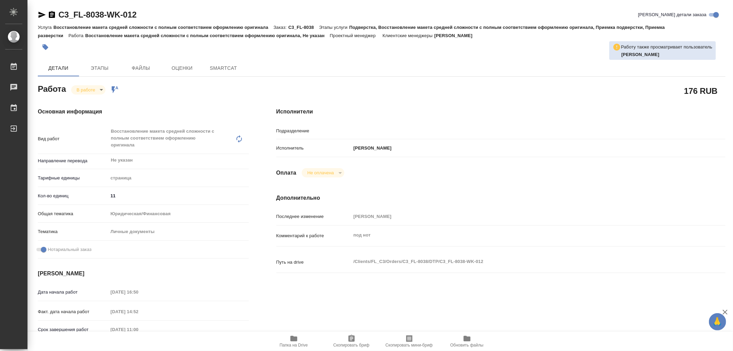
type textarea "x"
type input "Верстки и дизайна"
type textarea "x"
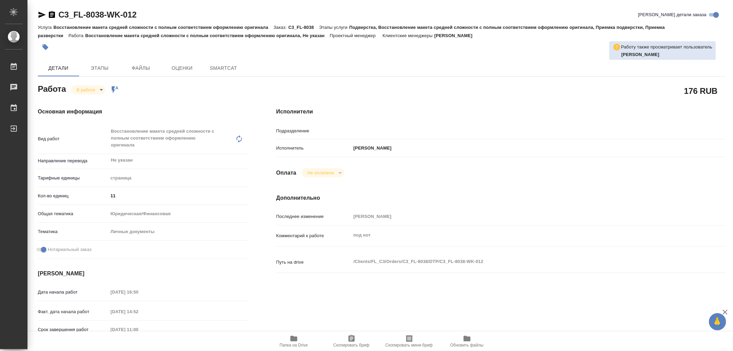
type textarea "x"
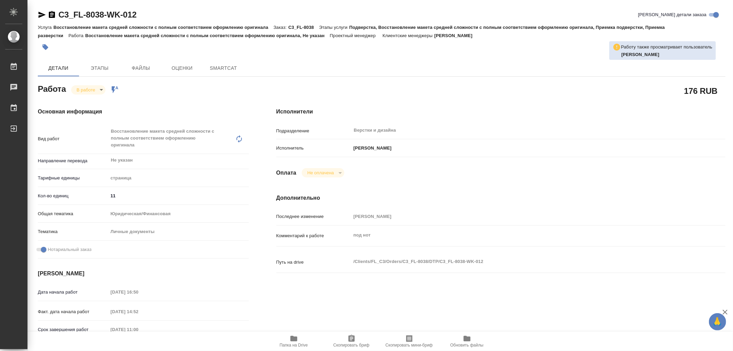
type textarea "x"
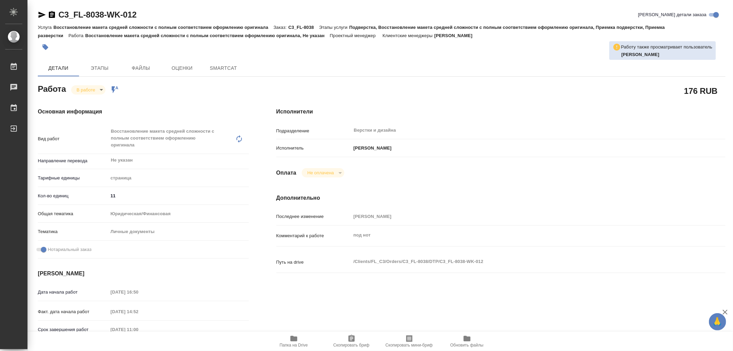
type textarea "x"
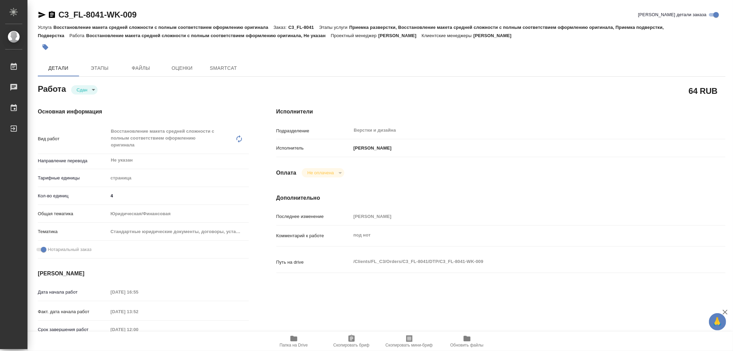
type textarea "x"
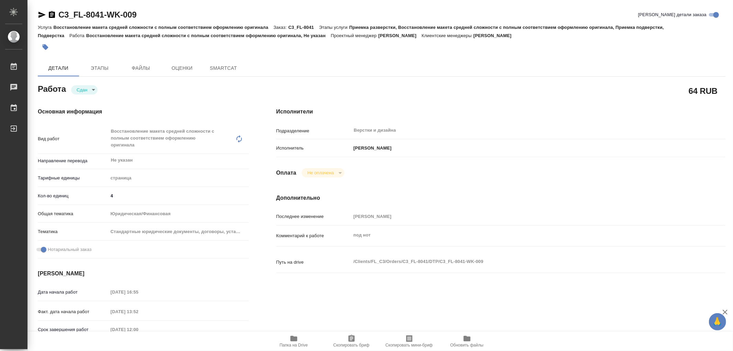
type textarea "x"
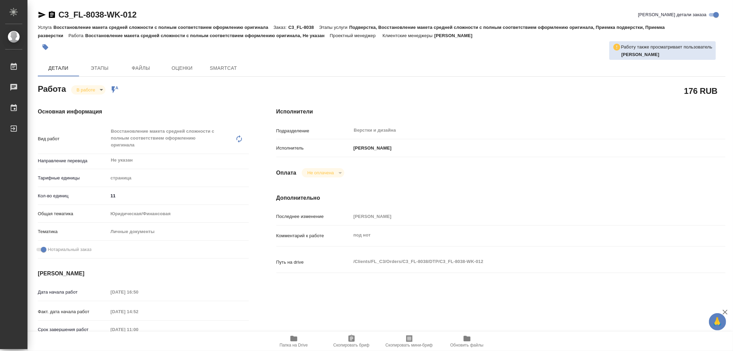
type textarea "x"
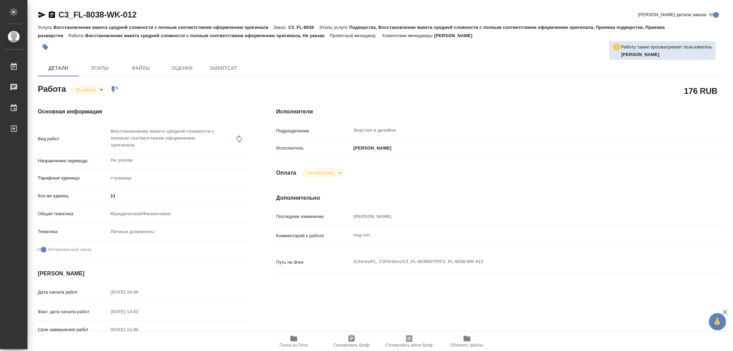
type textarea "x"
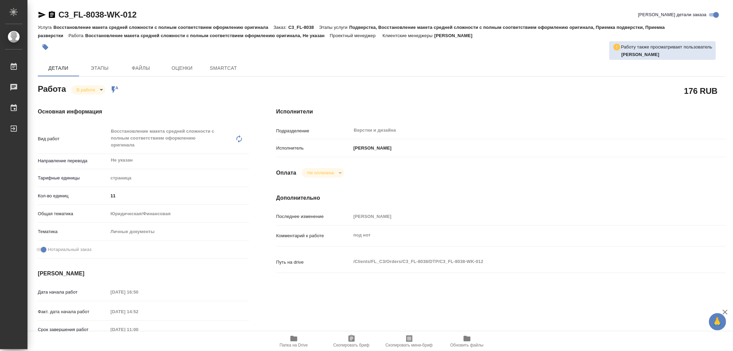
type textarea "x"
